Goal: Use online tool/utility: Utilize a website feature to perform a specific function

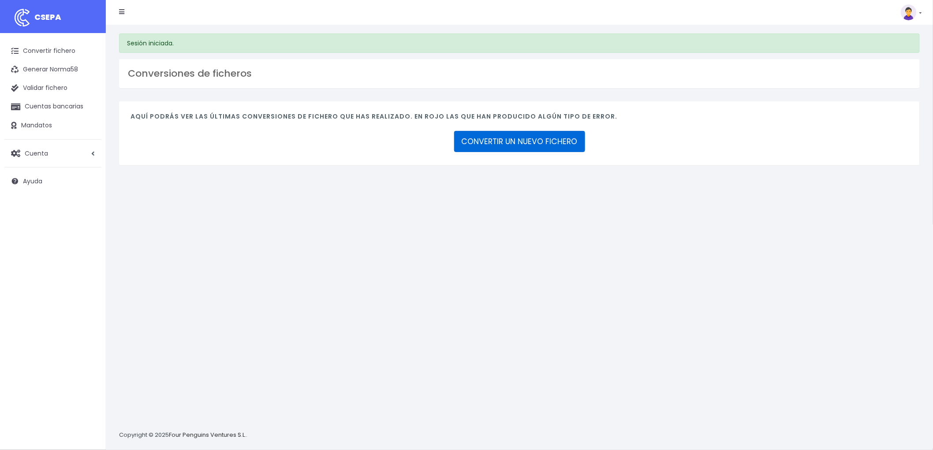
click at [580, 145] on link "CONVERTIR UN NUEVO FICHERO" at bounding box center [519, 141] width 131 height 21
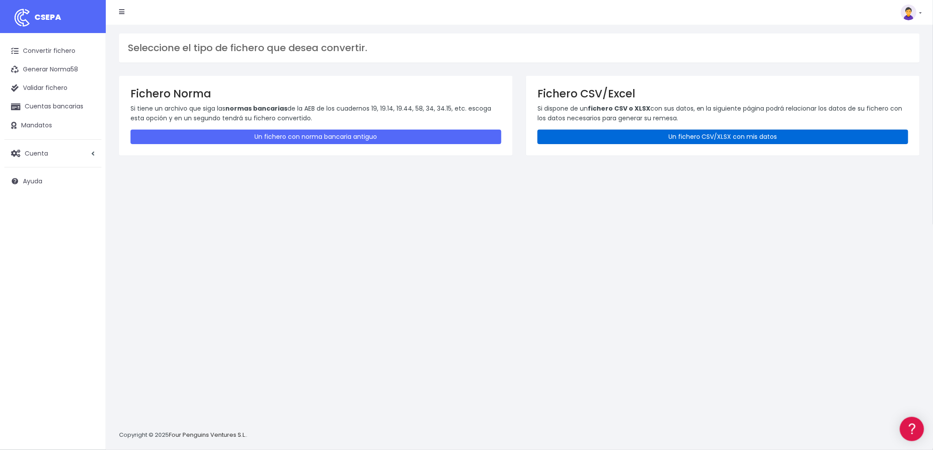
click at [735, 138] on link "Un fichero CSV/XLSX con mis datos" at bounding box center [722, 137] width 371 height 15
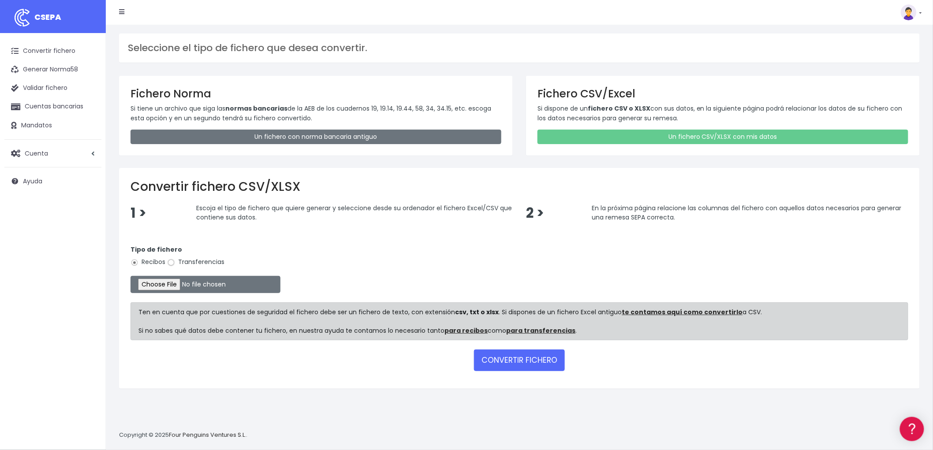
click at [173, 264] on input "Transferencias" at bounding box center [171, 263] width 8 height 8
radio input "true"
click at [165, 279] on input "file" at bounding box center [205, 284] width 150 height 17
type input "C:\fakepath\REMESA TRF BYA SCH.csv"
click at [522, 356] on button "CONVERTIR FICHERO" at bounding box center [519, 359] width 91 height 21
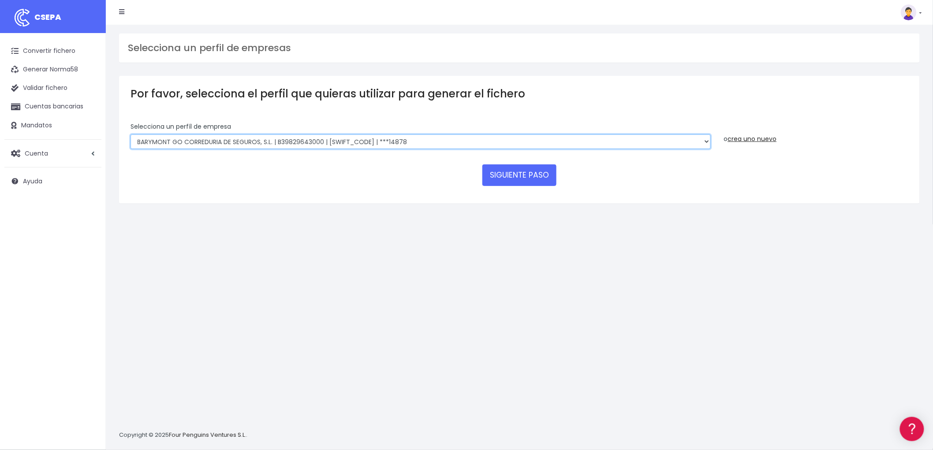
click at [704, 138] on select "BARYMONT GO CORREDURIA DE SEGUROS, S.L. | B39829643000 | BSABESBBXXX | ***14878…" at bounding box center [420, 141] width 580 height 15
select select "1549"
click at [130, 134] on select "BARYMONT GO CORREDURIA DE SEGUROS, S.L. | B39829643000 | BSABESBBXXX | ***14878…" at bounding box center [420, 141] width 580 height 15
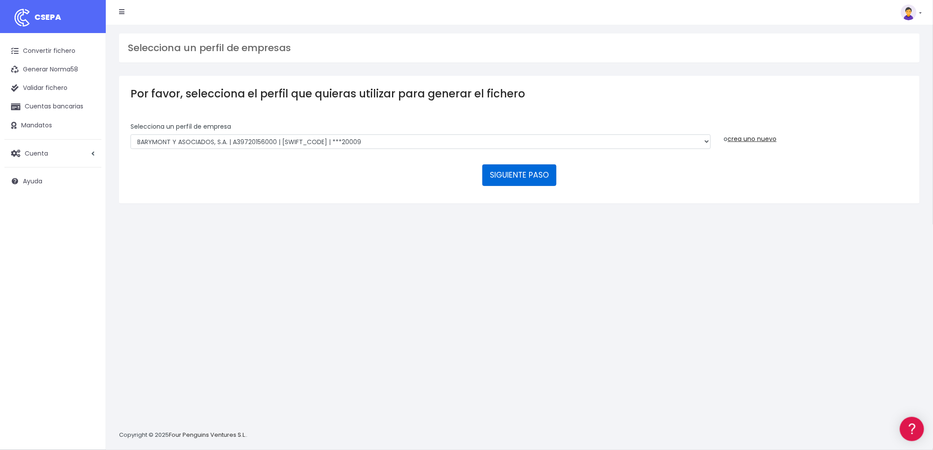
click at [536, 173] on button "SIGUIENTE PASO" at bounding box center [519, 174] width 74 height 21
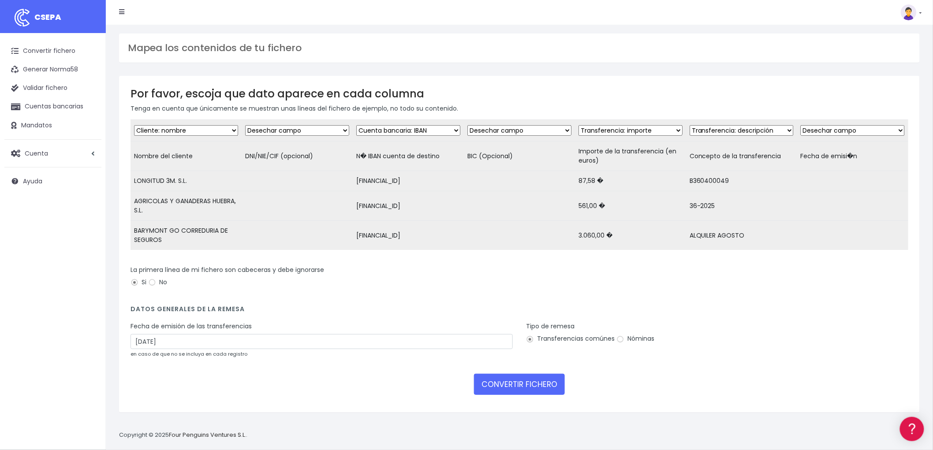
click at [185, 341] on div "Fecha de emisión de las transferencias [DATE] en caso de que no se incluya en c…" at bounding box center [321, 340] width 382 height 37
click at [183, 345] on input "22/08/2025" at bounding box center [321, 341] width 382 height 15
click at [163, 431] on td "20" at bounding box center [165, 434] width 13 height 13
type input "20/08/2025"
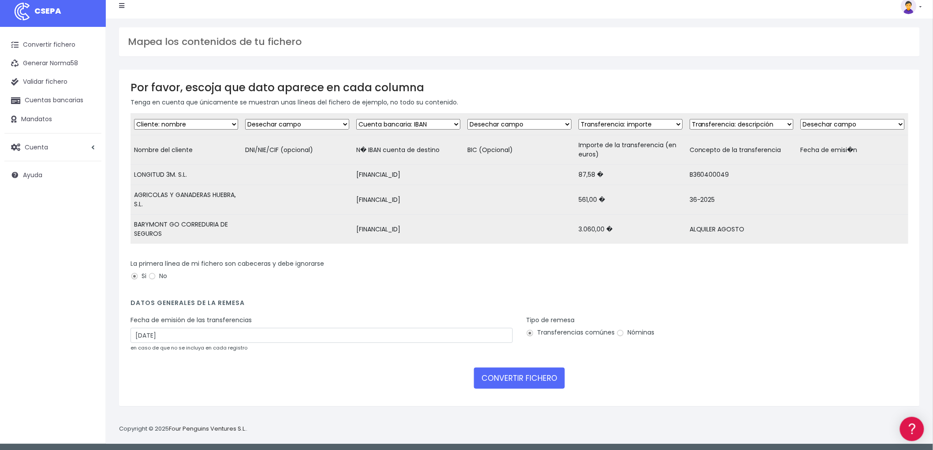
scroll to position [8, 0]
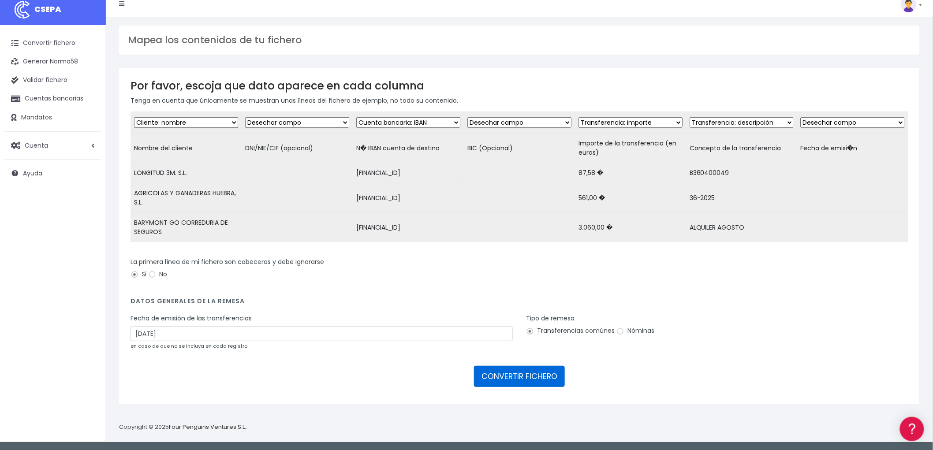
click at [516, 384] on button "CONVERTIR FICHERO" at bounding box center [519, 376] width 91 height 21
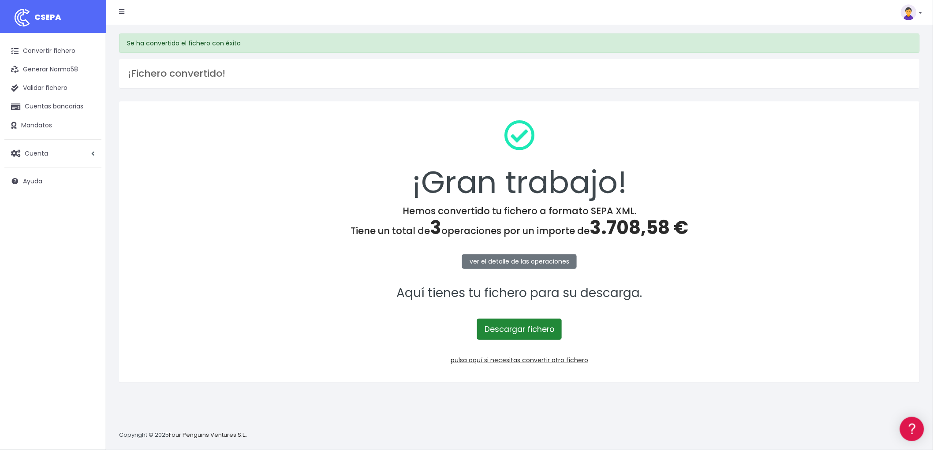
click at [538, 331] on link "Descargar fichero" at bounding box center [519, 329] width 85 height 21
